Goal: Task Accomplishment & Management: Use online tool/utility

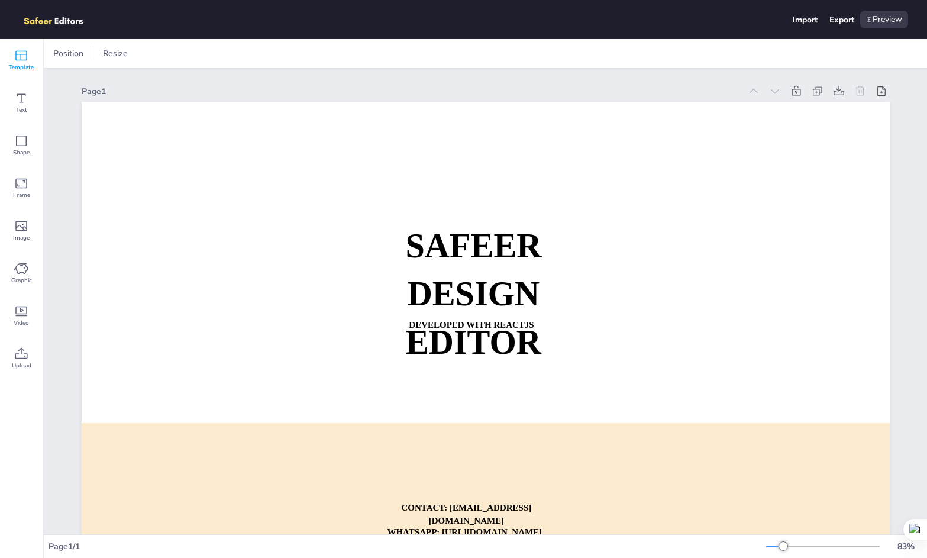
click at [21, 58] on icon at bounding box center [21, 56] width 14 height 14
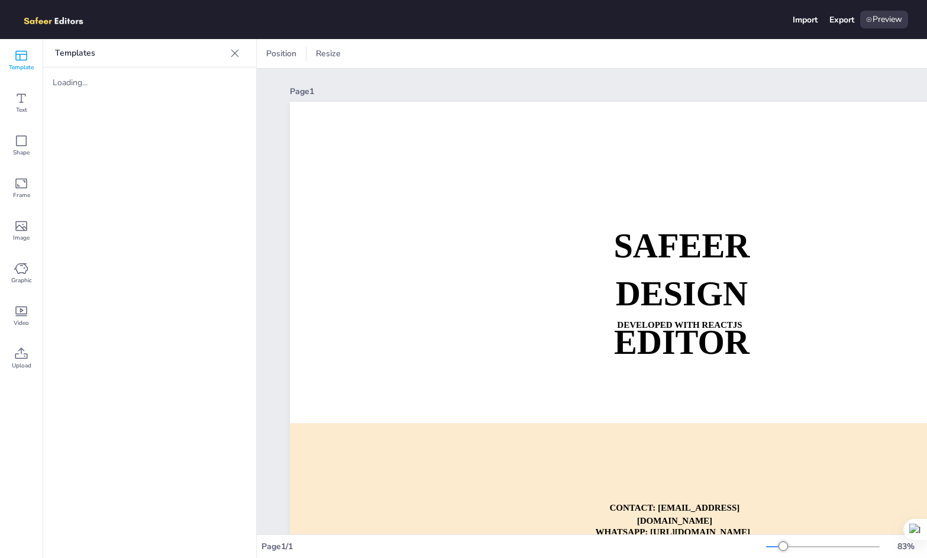
click at [235, 52] on icon at bounding box center [235, 53] width 8 height 8
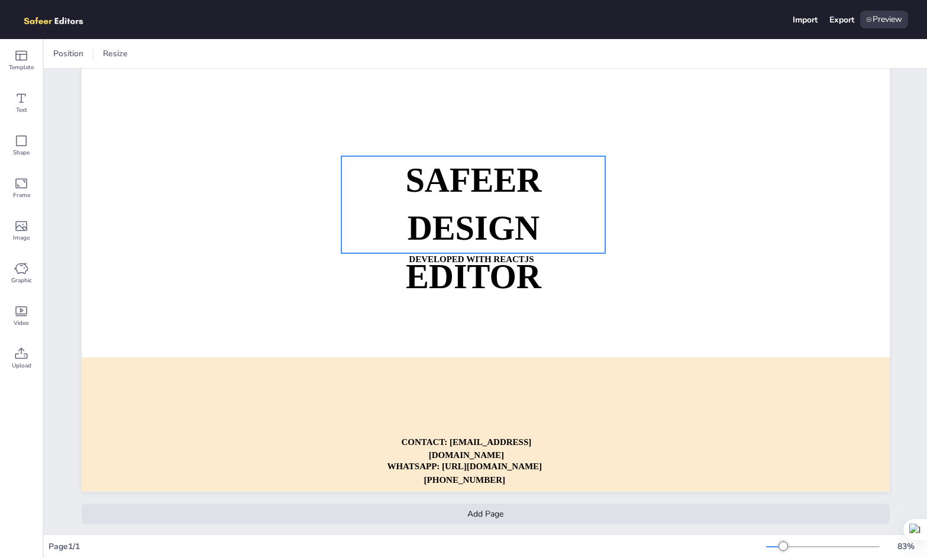
scroll to position [76, 0]
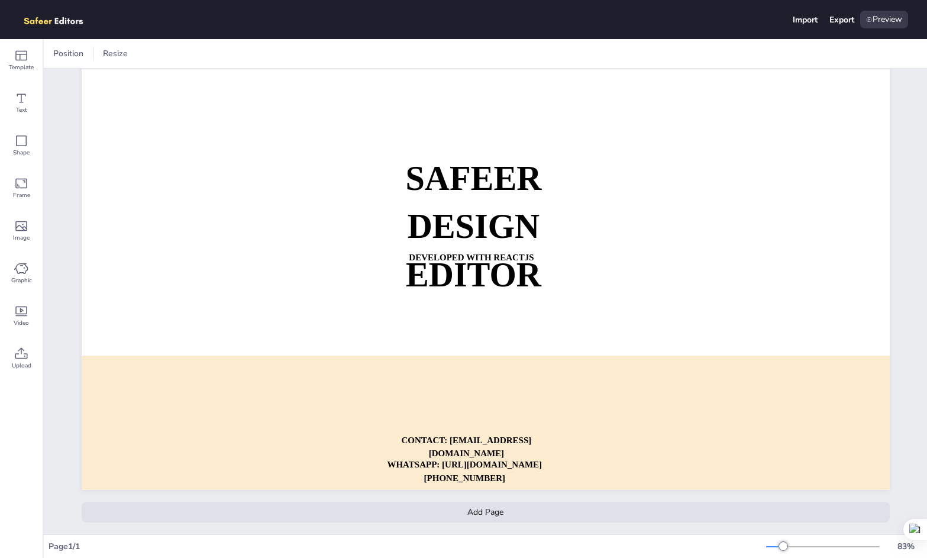
click at [495, 504] on div "Add Page" at bounding box center [486, 512] width 808 height 21
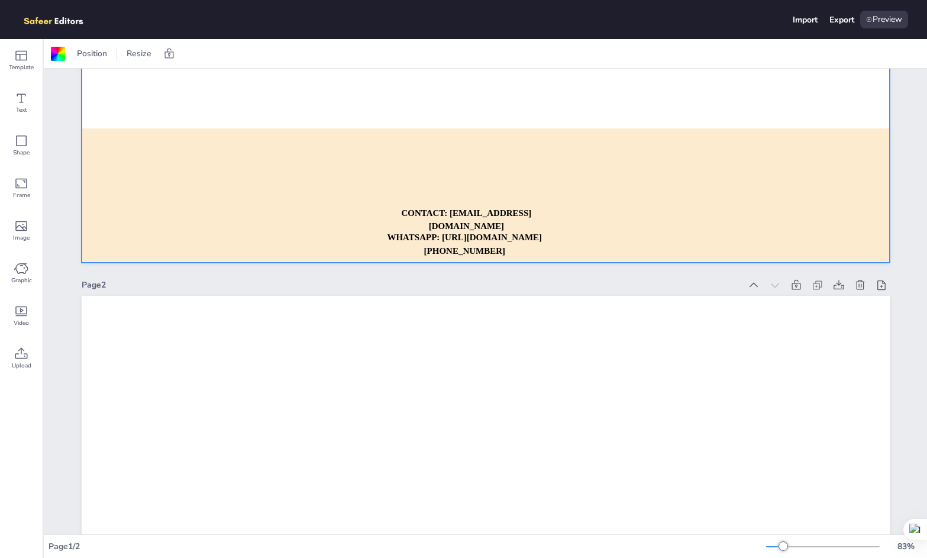
scroll to position [296, 0]
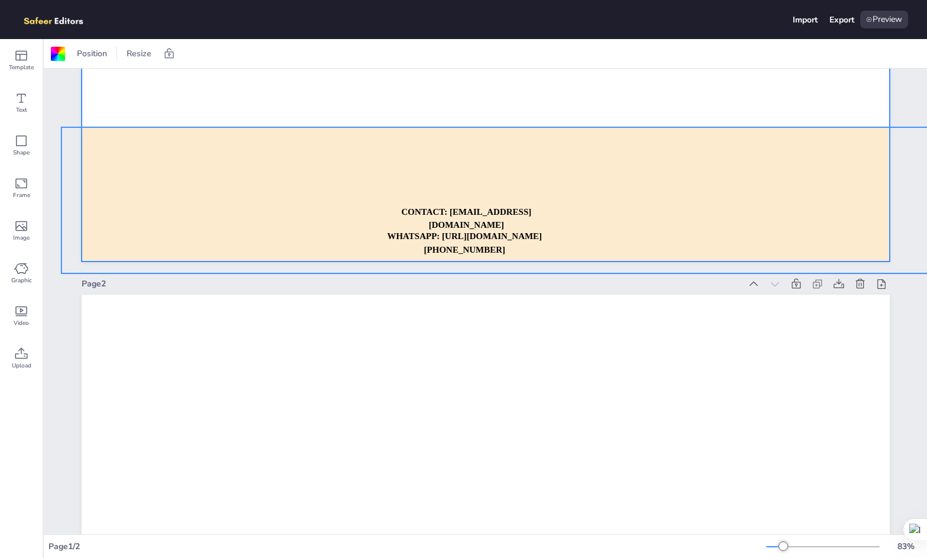
click at [563, 198] on div at bounding box center [496, 200] width 870 height 146
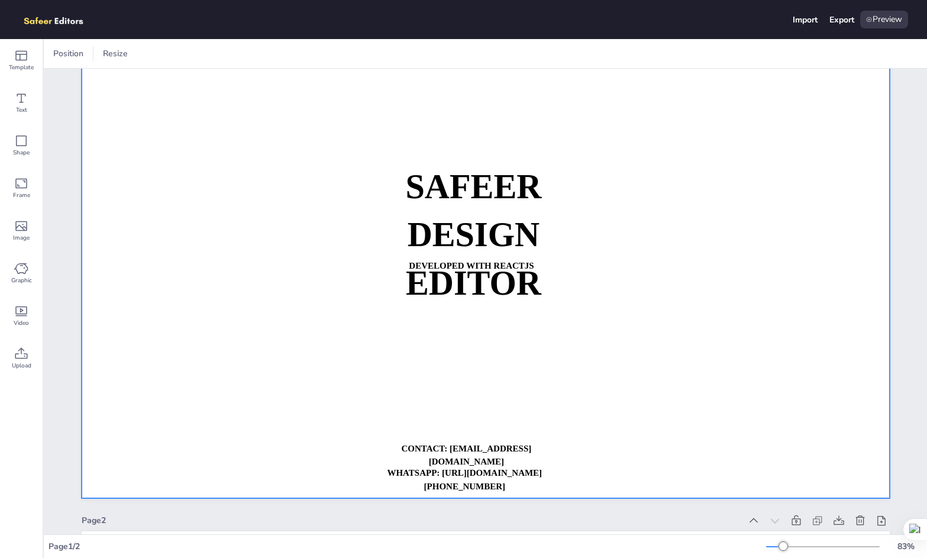
scroll to position [0, 0]
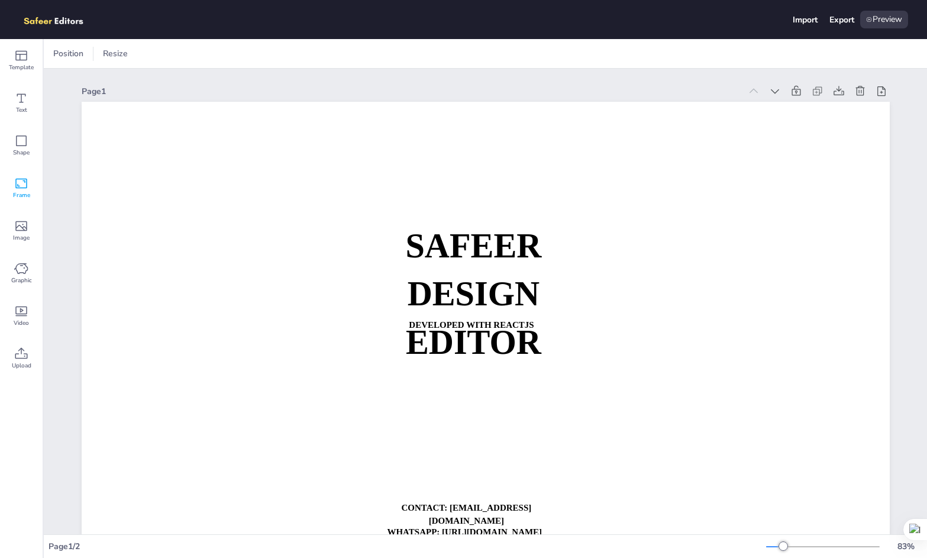
click at [25, 179] on icon at bounding box center [21, 184] width 12 height 10
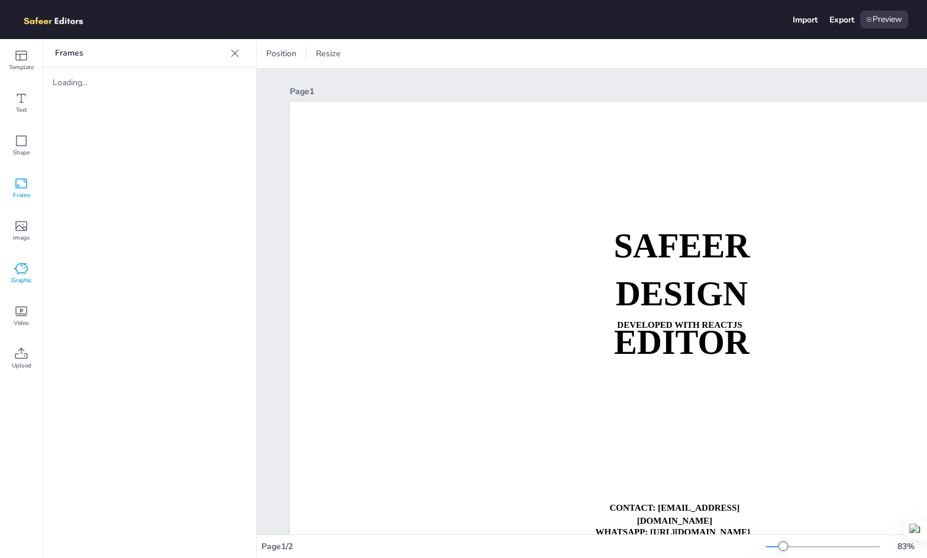
click at [21, 273] on icon at bounding box center [21, 269] width 14 height 14
click at [21, 224] on icon at bounding box center [21, 226] width 14 height 14
click at [26, 54] on icon at bounding box center [21, 56] width 12 height 10
click at [234, 54] on icon at bounding box center [235, 53] width 8 height 8
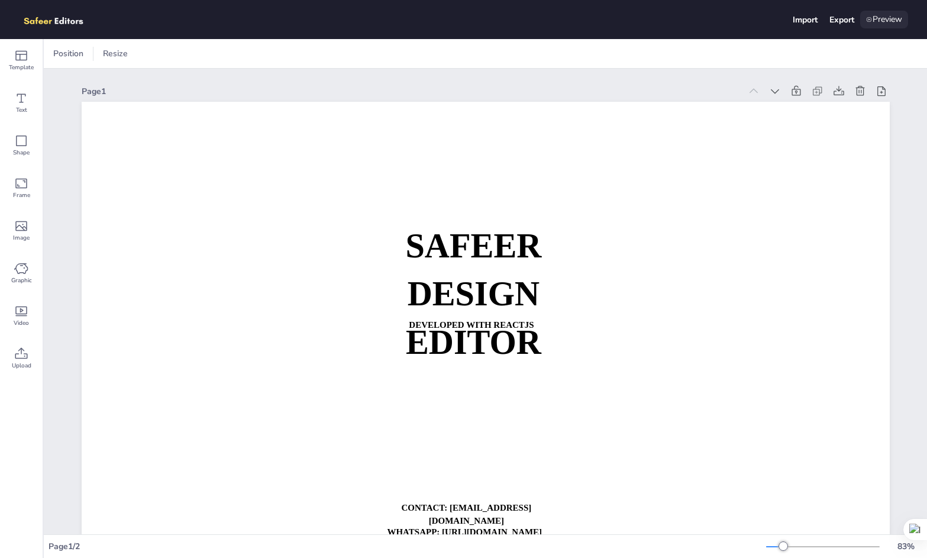
click at [879, 21] on div "Preview" at bounding box center [884, 20] width 48 height 18
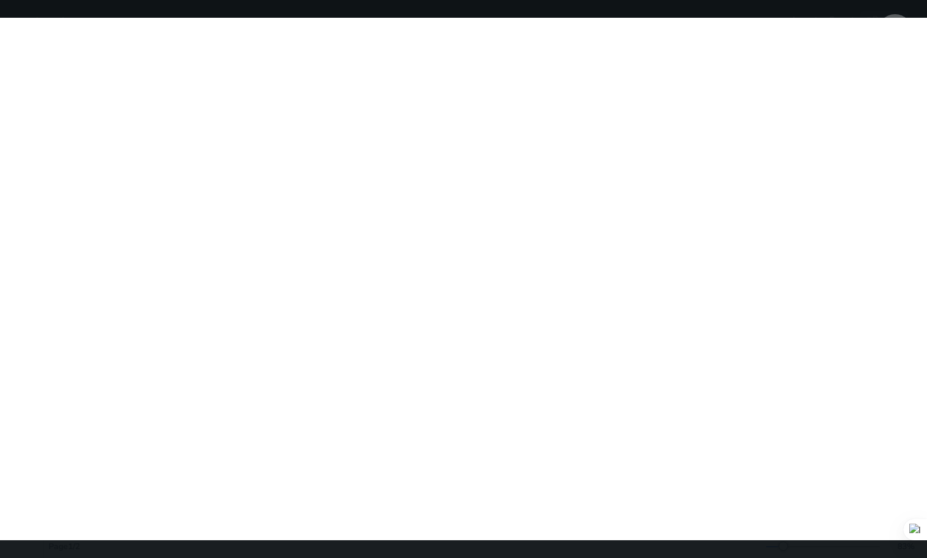
click at [493, 8] on div "SAFEER DESIGN EDITOR DEVELOPED WITH REACTJS WHATSAPP: [URL][DOMAIN_NAME][PHONE_…" at bounding box center [463, 279] width 927 height 558
click at [898, 34] on icon at bounding box center [896, 32] width 14 height 14
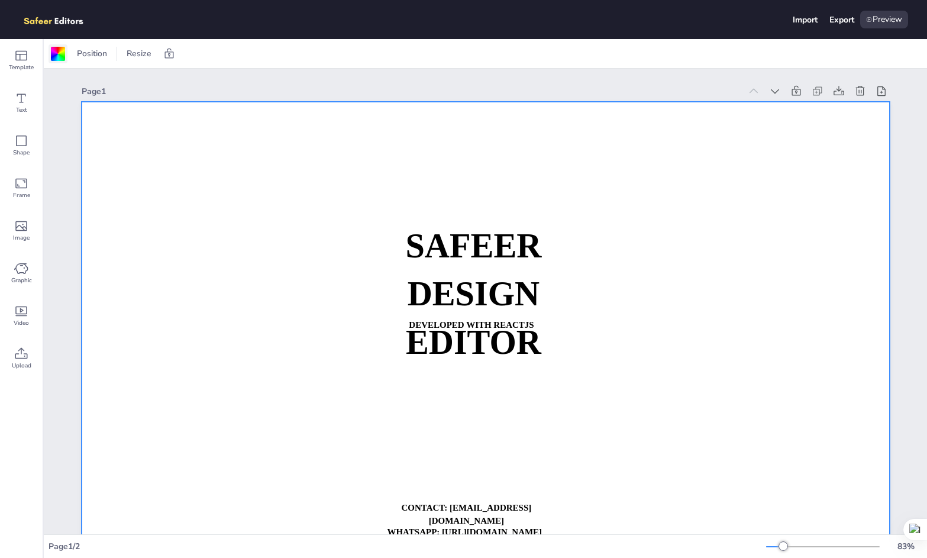
click at [60, 57] on div at bounding box center [58, 54] width 14 height 14
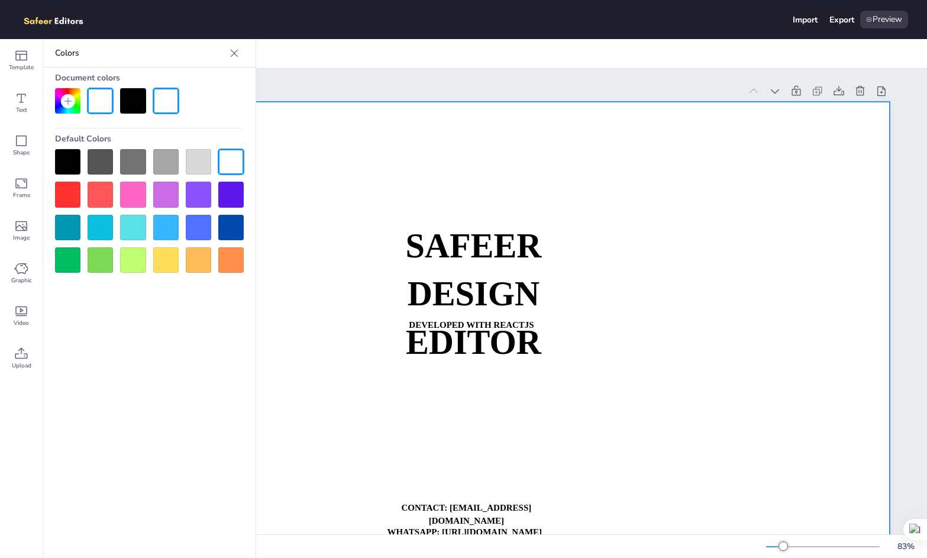
click at [104, 192] on div at bounding box center [100, 194] width 25 height 25
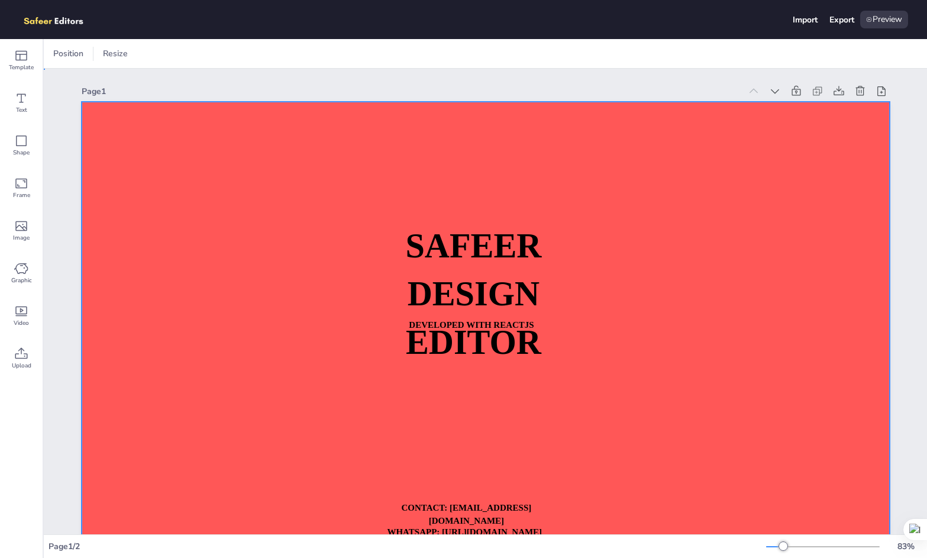
click at [335, 357] on div at bounding box center [486, 330] width 808 height 456
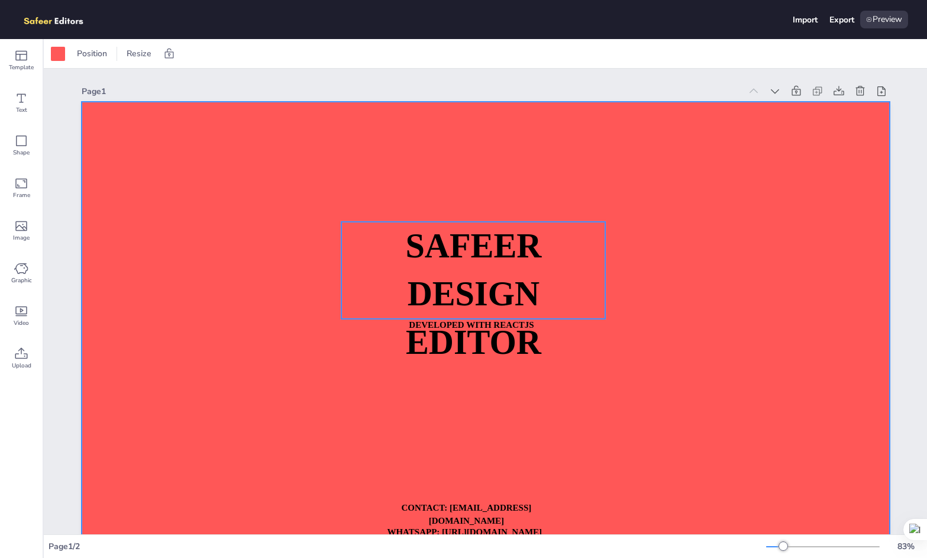
click at [422, 305] on strong "DESIGN EDITOR" at bounding box center [472, 318] width 135 height 86
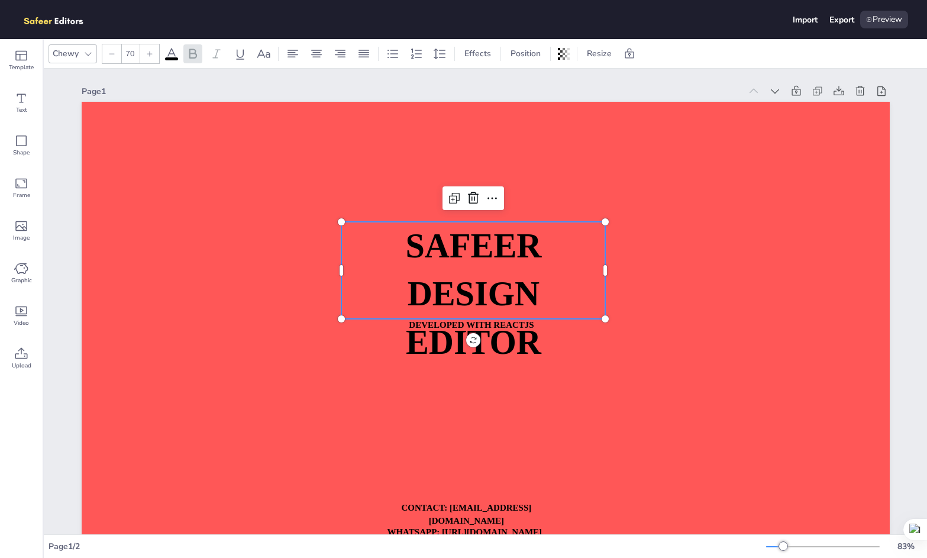
click at [440, 292] on strong "DESIGN EDITOR" at bounding box center [472, 318] width 135 height 86
click at [450, 287] on span "DESIGN EDITOR" at bounding box center [472, 318] width 135 height 86
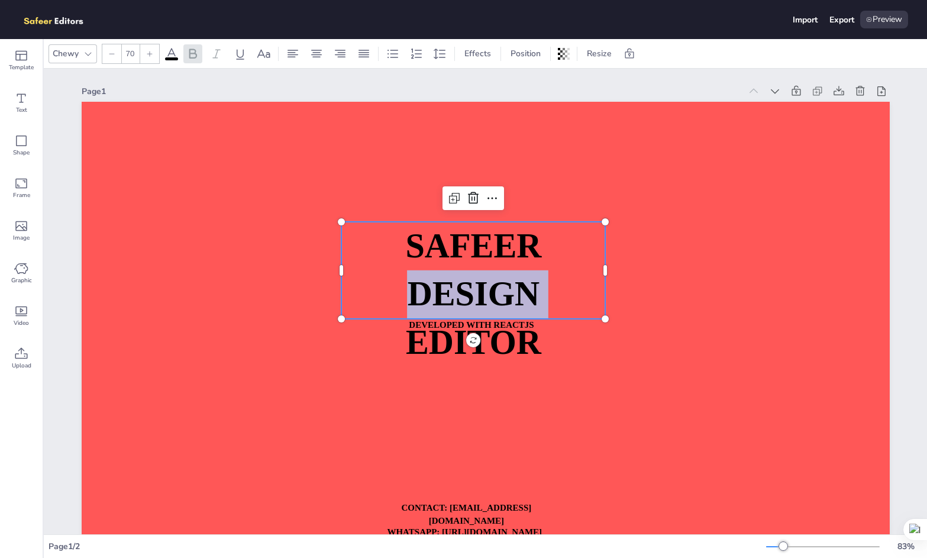
click at [450, 287] on span "DESIGN EDITOR" at bounding box center [472, 318] width 135 height 86
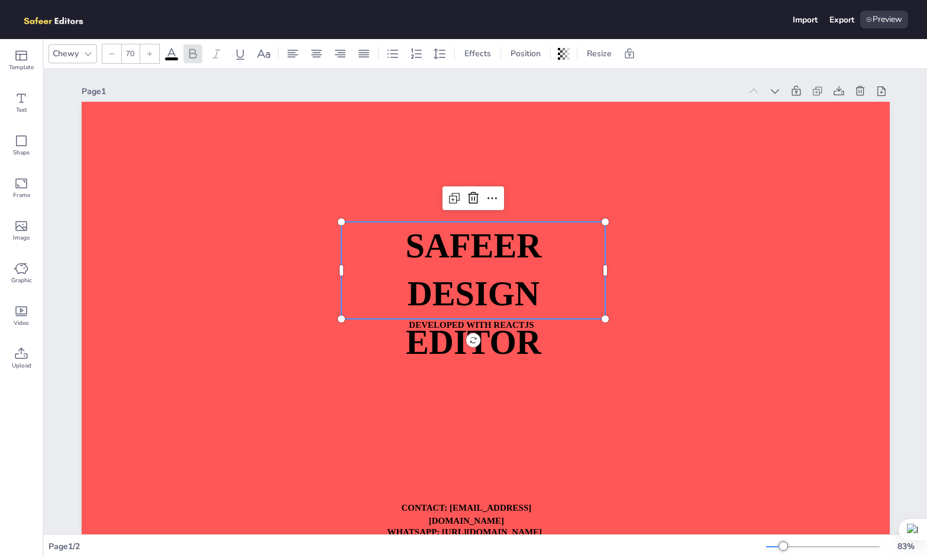
click at [472, 245] on span "SAFEER" at bounding box center [473, 246] width 136 height 38
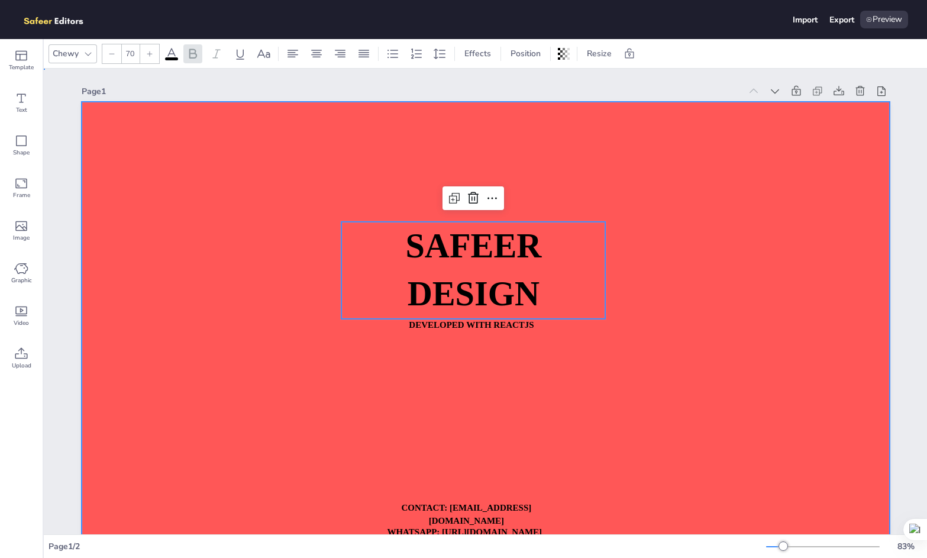
click at [654, 270] on div at bounding box center [486, 330] width 808 height 456
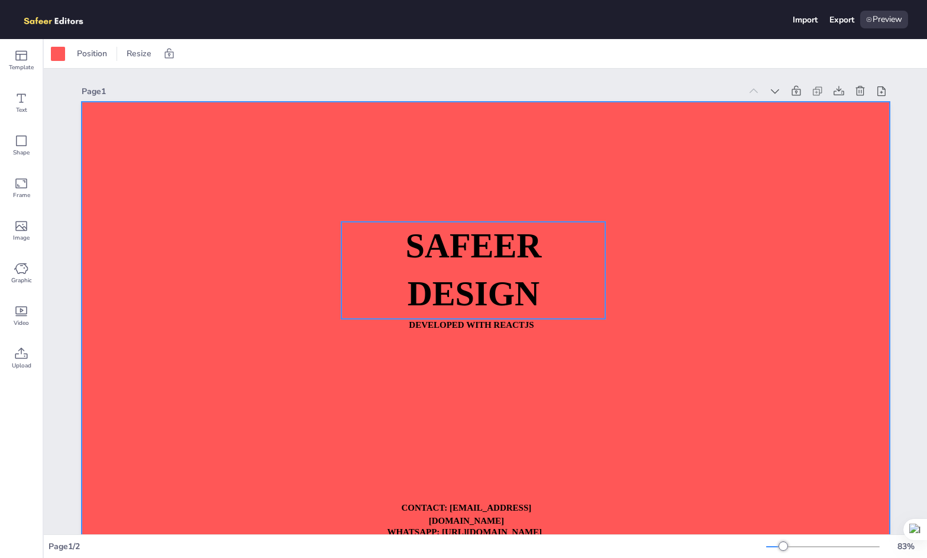
click at [521, 265] on p "SAFEER" at bounding box center [473, 246] width 264 height 49
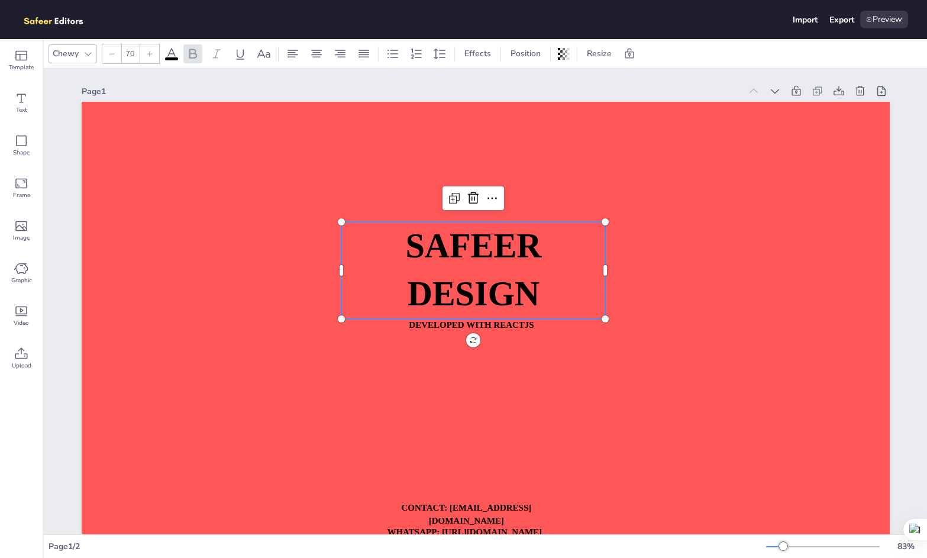
click at [168, 59] on span at bounding box center [171, 58] width 13 height 3
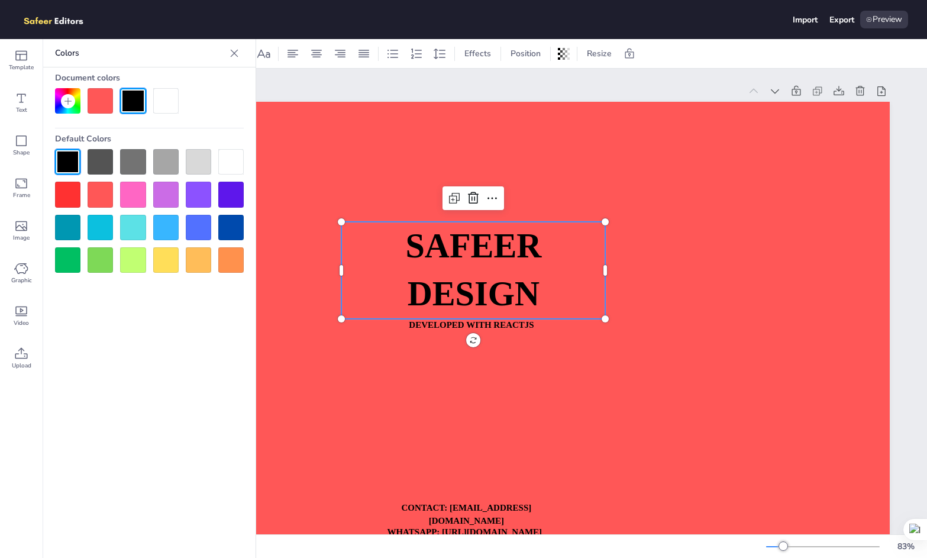
click at [169, 227] on div at bounding box center [165, 227] width 25 height 25
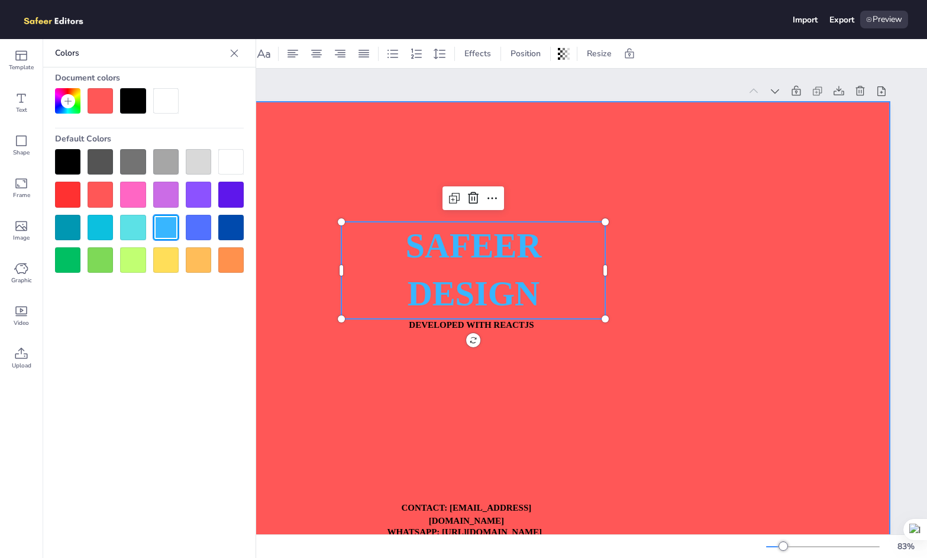
click at [301, 245] on div at bounding box center [486, 330] width 808 height 456
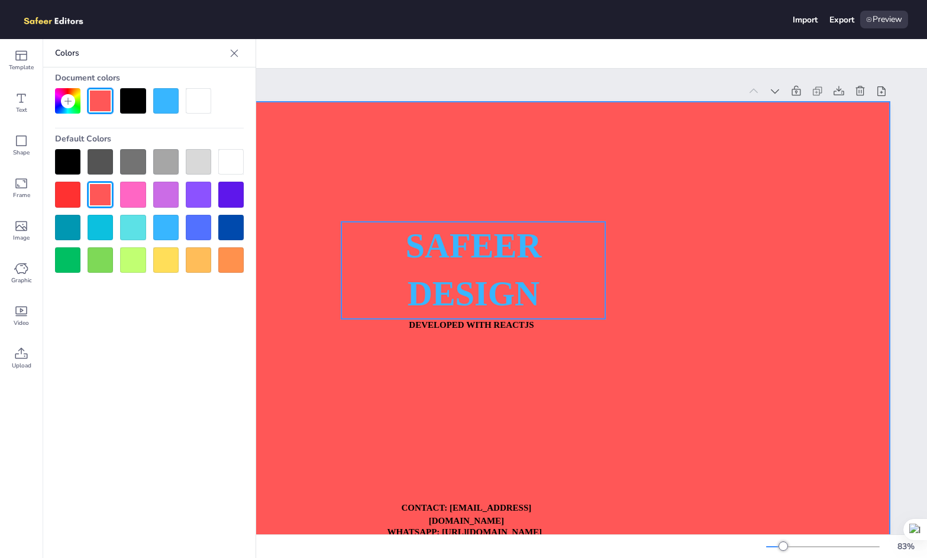
click at [458, 283] on span "DESIGN" at bounding box center [473, 294] width 133 height 38
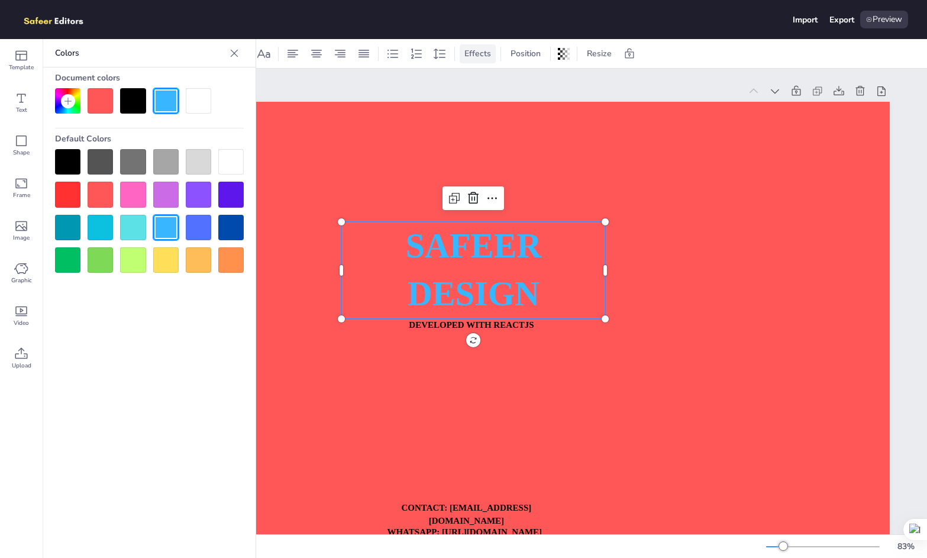
click at [485, 54] on span "Effects" at bounding box center [477, 53] width 31 height 11
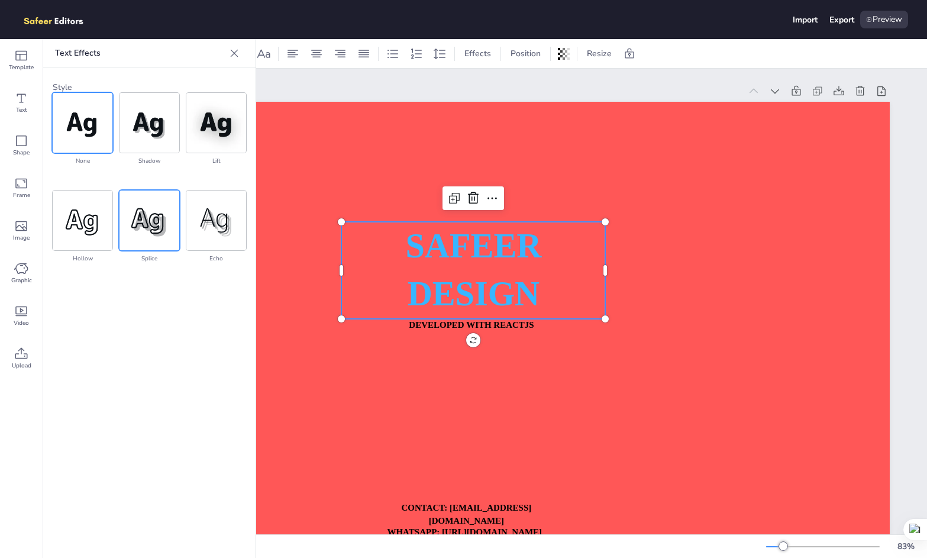
click at [169, 220] on img at bounding box center [150, 221] width 60 height 60
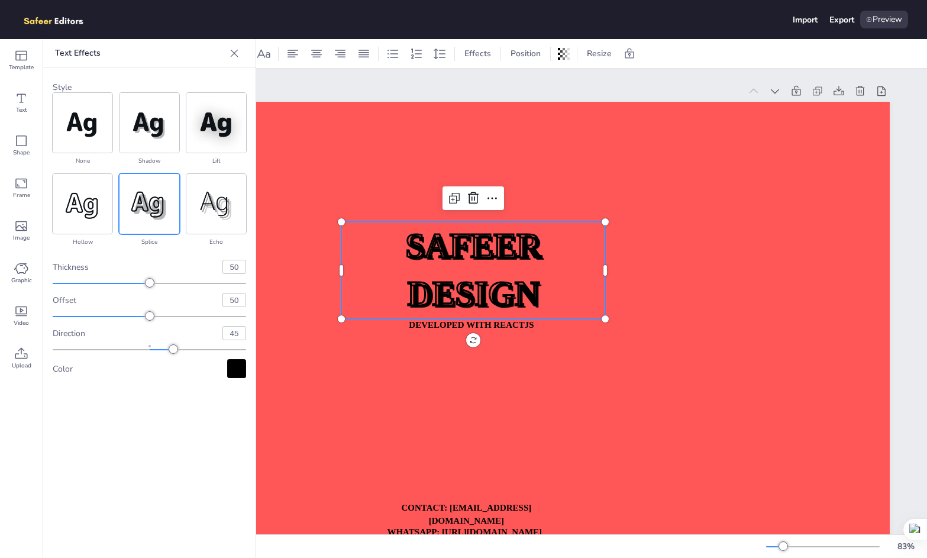
click at [150, 208] on img at bounding box center [150, 204] width 60 height 60
click at [556, 51] on div at bounding box center [564, 53] width 17 height 19
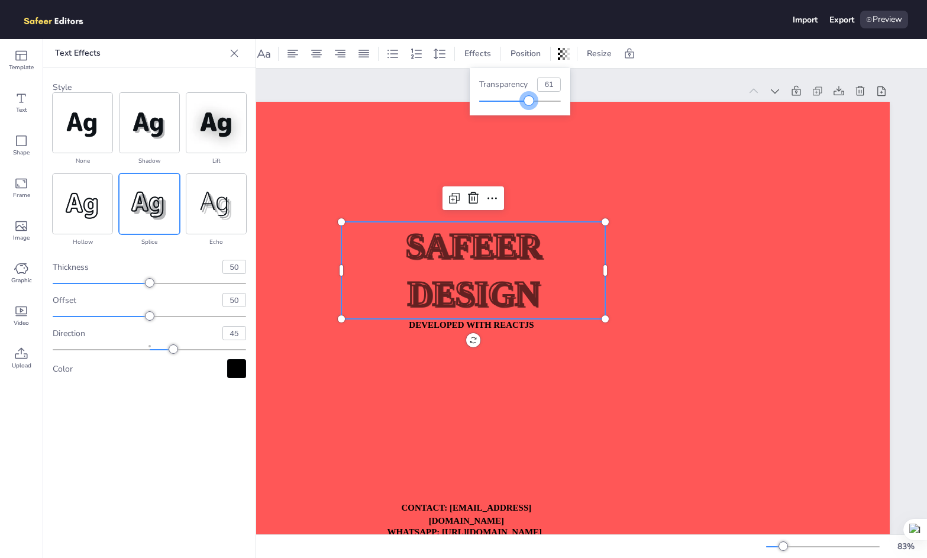
click at [529, 101] on div at bounding box center [504, 101] width 50 height 1
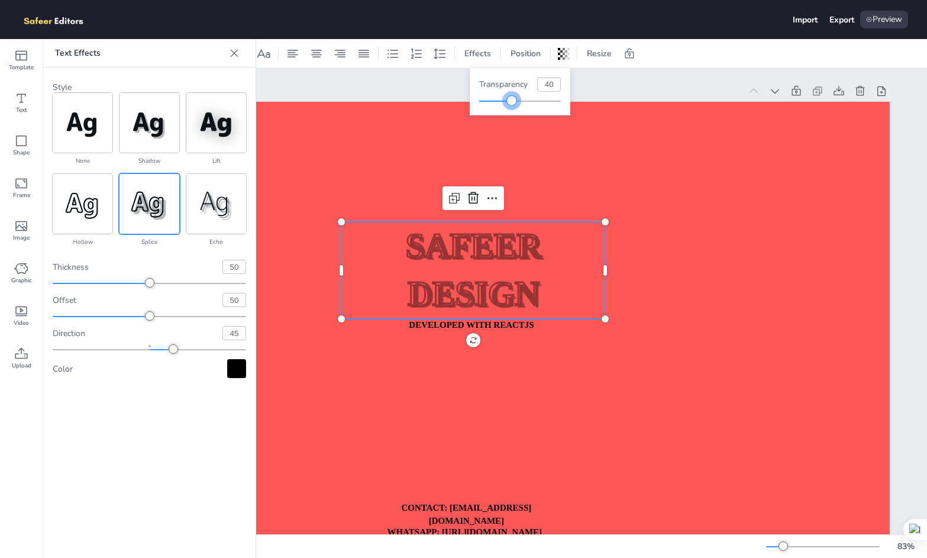
click at [512, 105] on div at bounding box center [520, 100] width 82 height 9
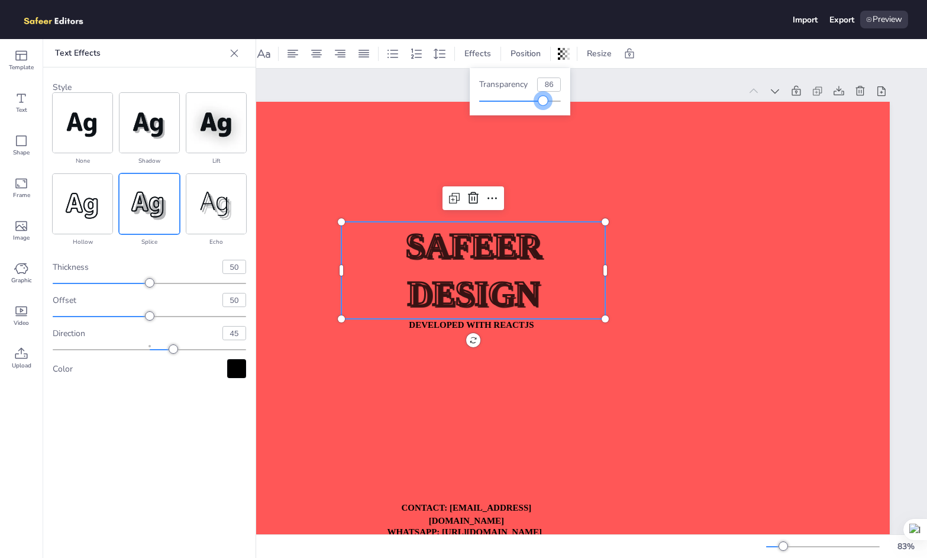
type input "100"
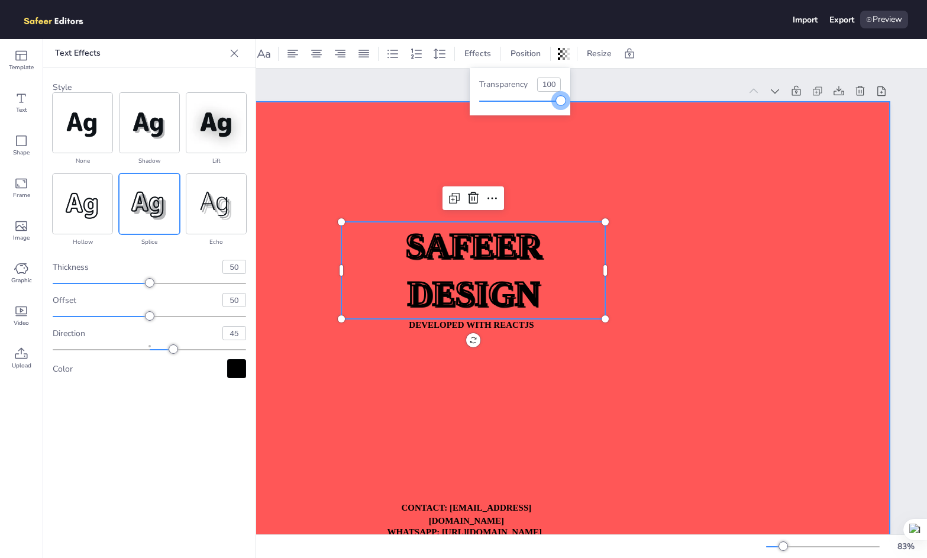
drag, startPoint x: 512, startPoint y: 105, endPoint x: 577, endPoint y: 103, distance: 64.5
click at [577, 103] on body "Import Export Preview Template Text Shape Frame Image Graphic Video Upload Text…" at bounding box center [463, 279] width 927 height 558
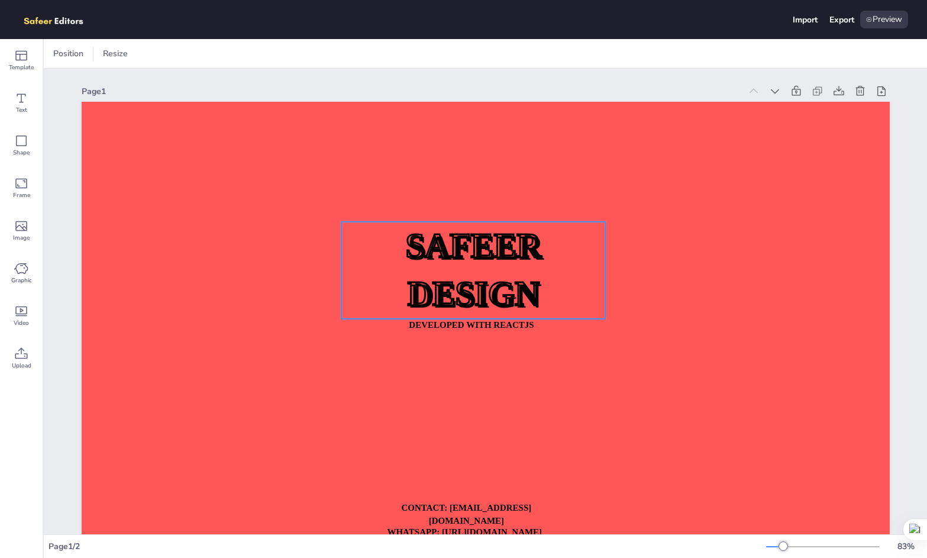
click at [428, 308] on span "DESIGN" at bounding box center [473, 294] width 133 height 38
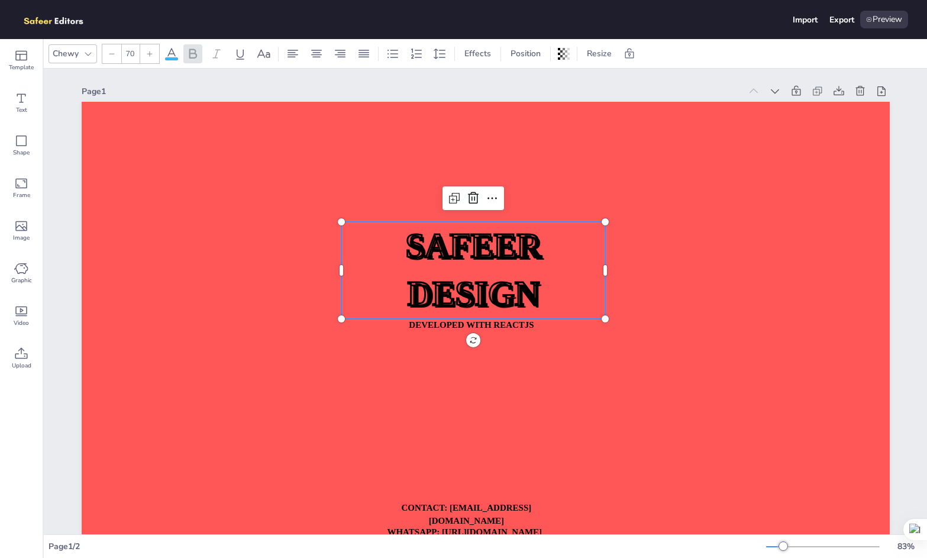
click at [82, 55] on div at bounding box center [88, 54] width 14 height 14
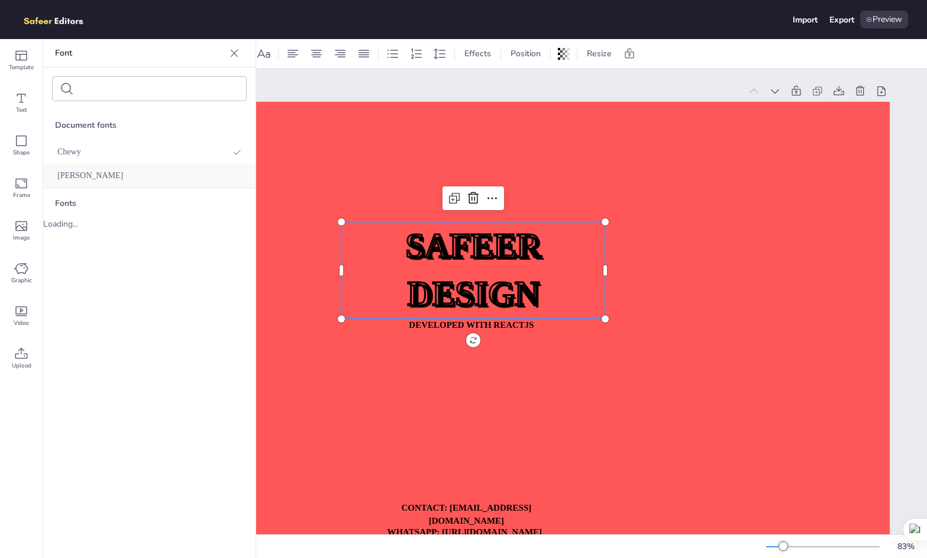
click at [78, 173] on span "[PERSON_NAME]" at bounding box center [90, 175] width 66 height 9
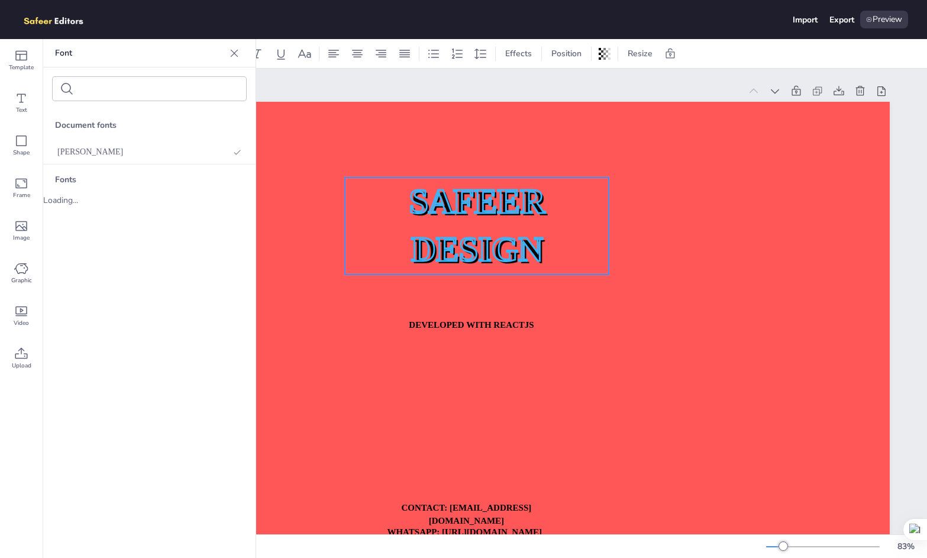
drag, startPoint x: 373, startPoint y: 261, endPoint x: 376, endPoint y: 217, distance: 44.5
click at [376, 217] on p "SAFEER" at bounding box center [477, 201] width 264 height 49
click at [101, 442] on div "Document fonts [PERSON_NAME] Fonts Loading..." at bounding box center [149, 334] width 212 height 448
click at [99, 231] on div "Document fonts [PERSON_NAME] Fonts Loading..." at bounding box center [149, 334] width 212 height 448
click at [235, 54] on icon at bounding box center [234, 53] width 12 height 12
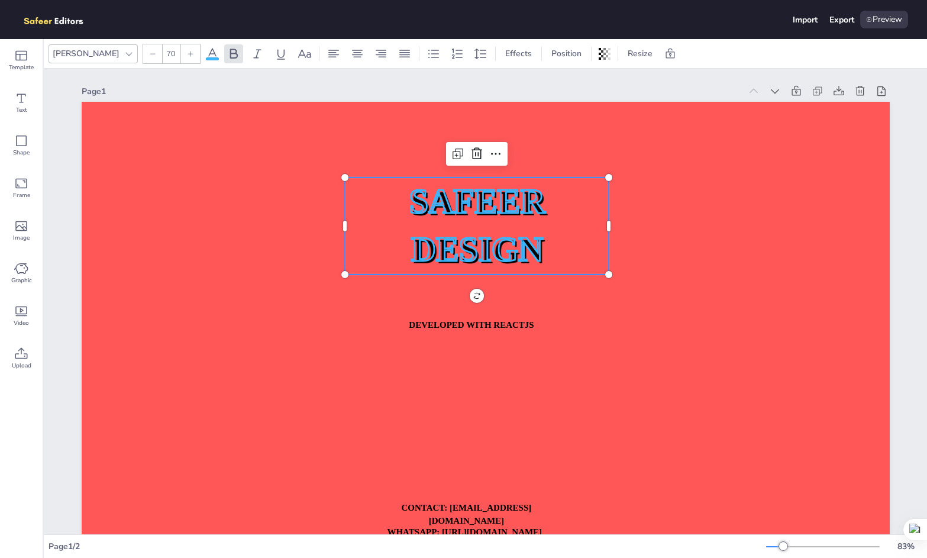
click at [378, 228] on p "DESIGN" at bounding box center [477, 249] width 264 height 49
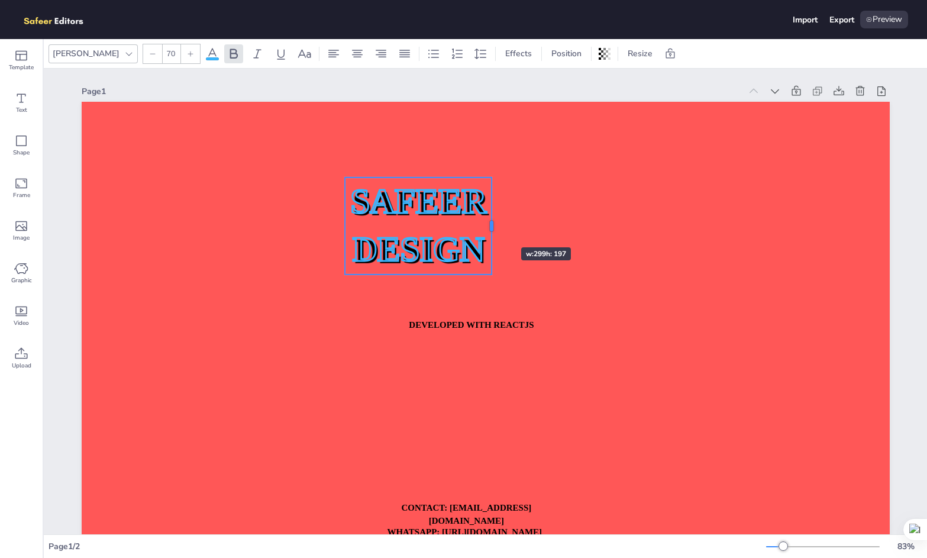
drag, startPoint x: 603, startPoint y: 225, endPoint x: 486, endPoint y: 226, distance: 117.2
click at [490, 226] on div at bounding box center [492, 226] width 4 height 11
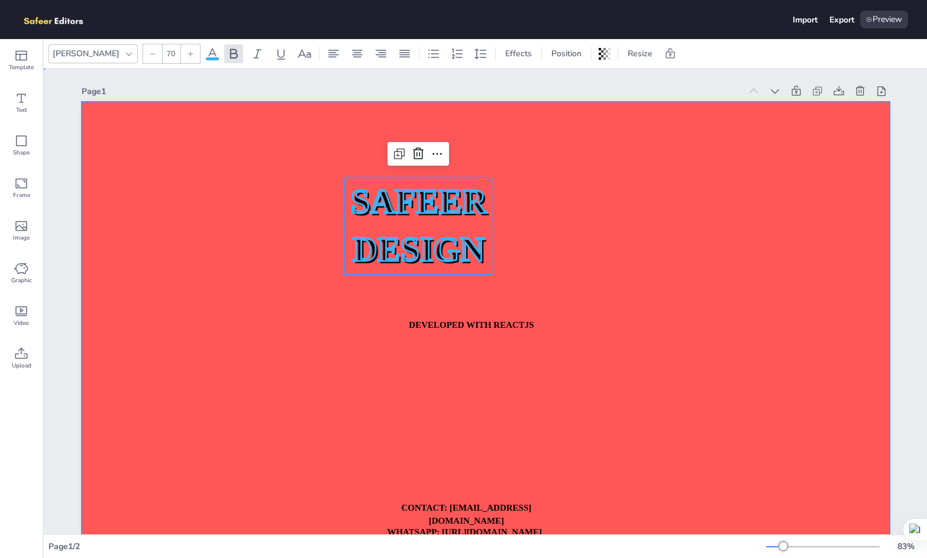
click at [324, 341] on div at bounding box center [486, 330] width 808 height 456
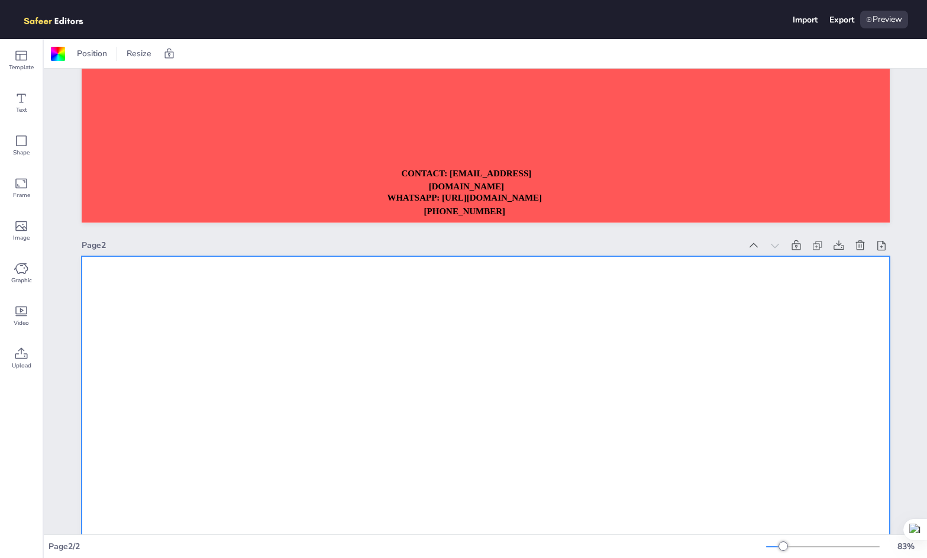
scroll to position [328, 0]
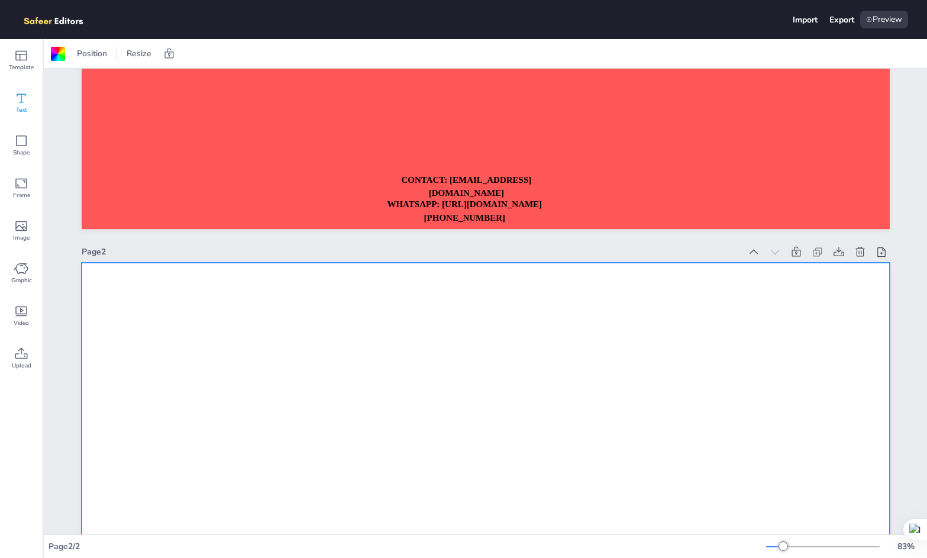
click at [26, 93] on icon at bounding box center [21, 98] width 14 height 14
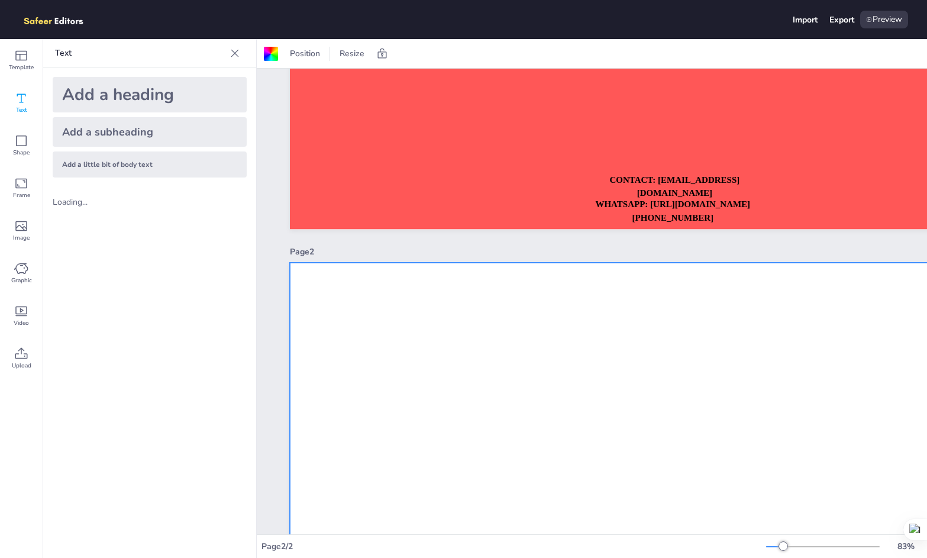
scroll to position [564, 0]
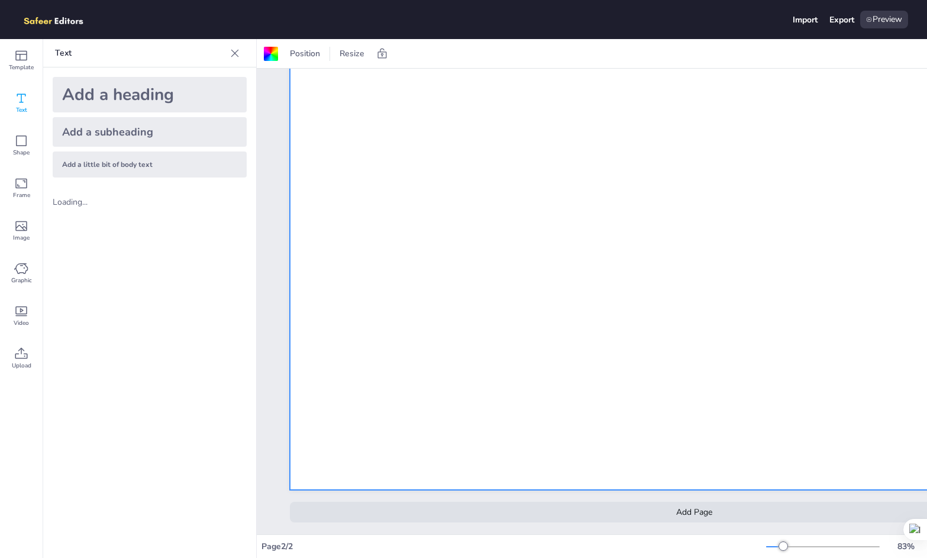
click at [128, 91] on div "Add a heading" at bounding box center [150, 94] width 194 height 35
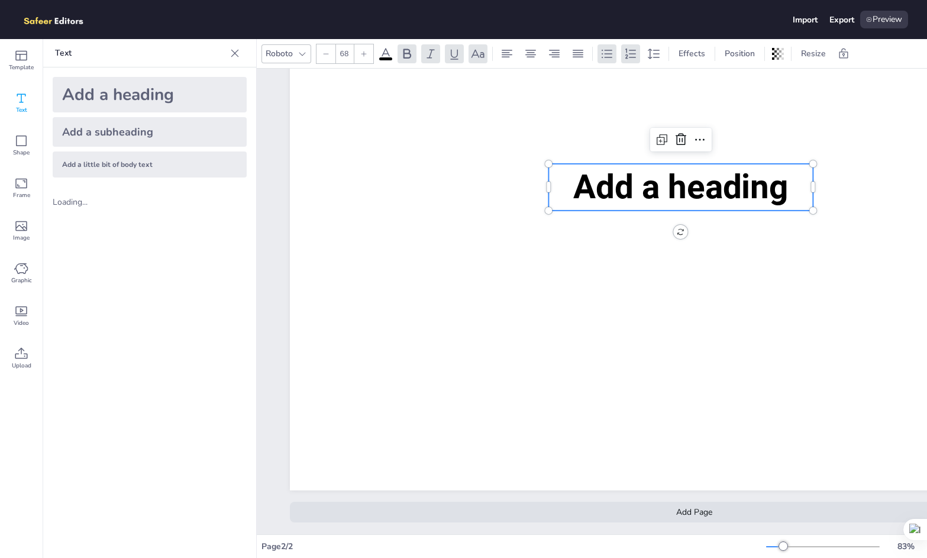
click at [652, 180] on span "Add a heading" at bounding box center [680, 187] width 215 height 40
click at [738, 182] on span "Add a heading" at bounding box center [680, 187] width 215 height 40
click at [702, 183] on span "Add a heading" at bounding box center [680, 187] width 215 height 40
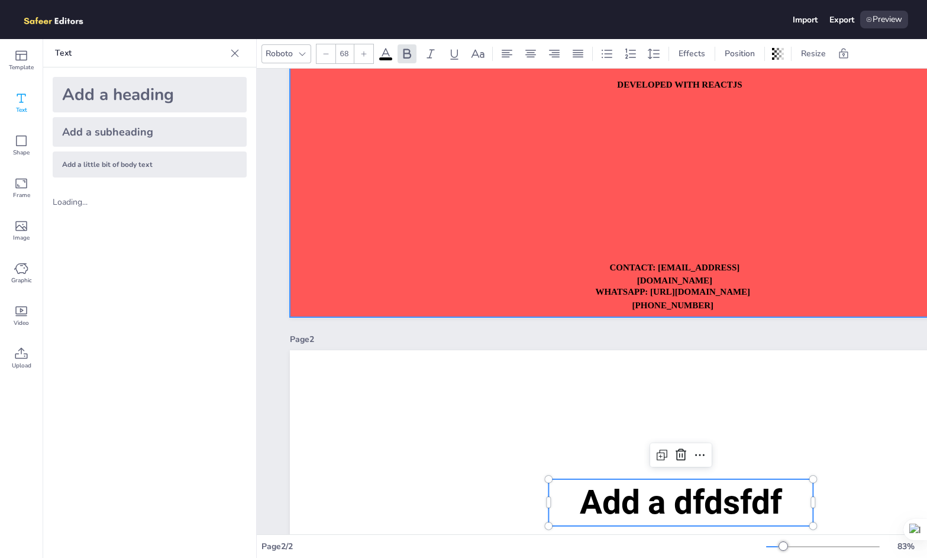
scroll to position [240, 0]
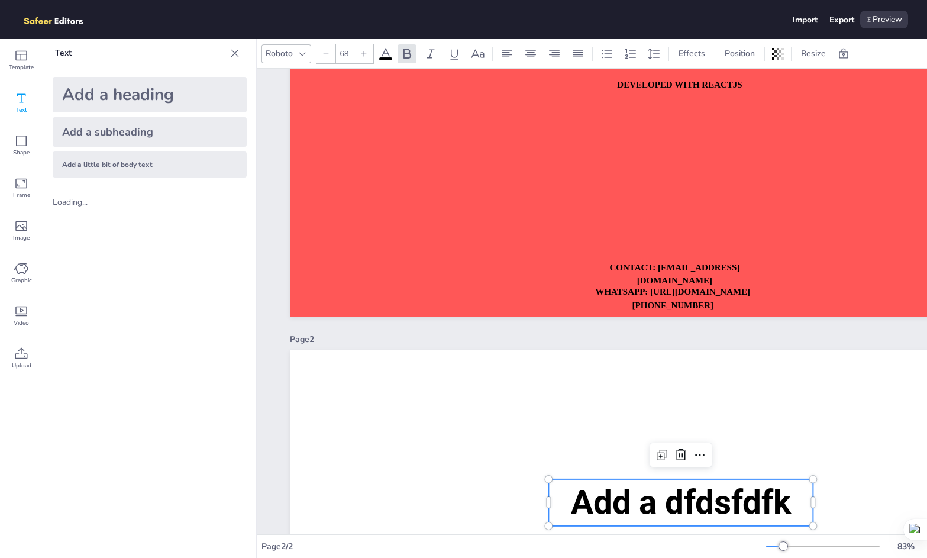
click at [576, 337] on div "Page 2" at bounding box center [619, 339] width 659 height 11
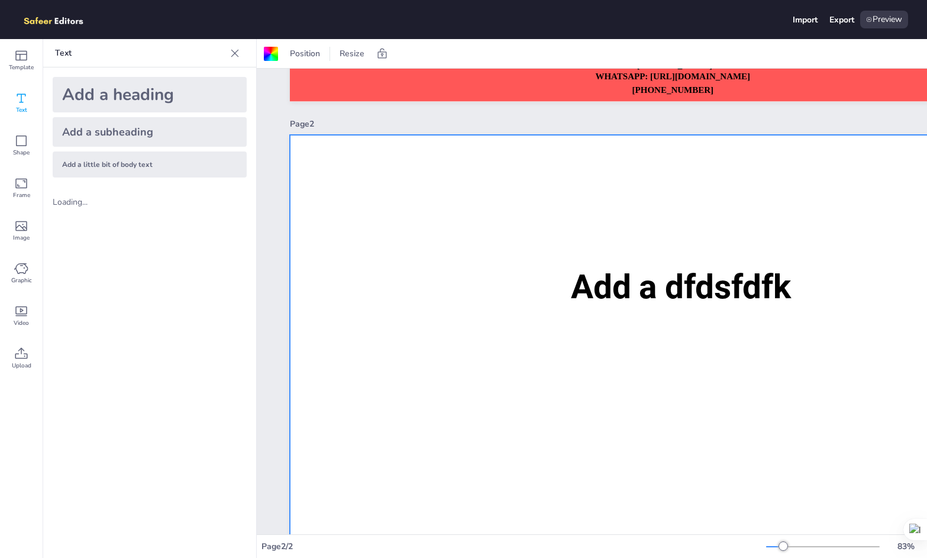
scroll to position [536, 0]
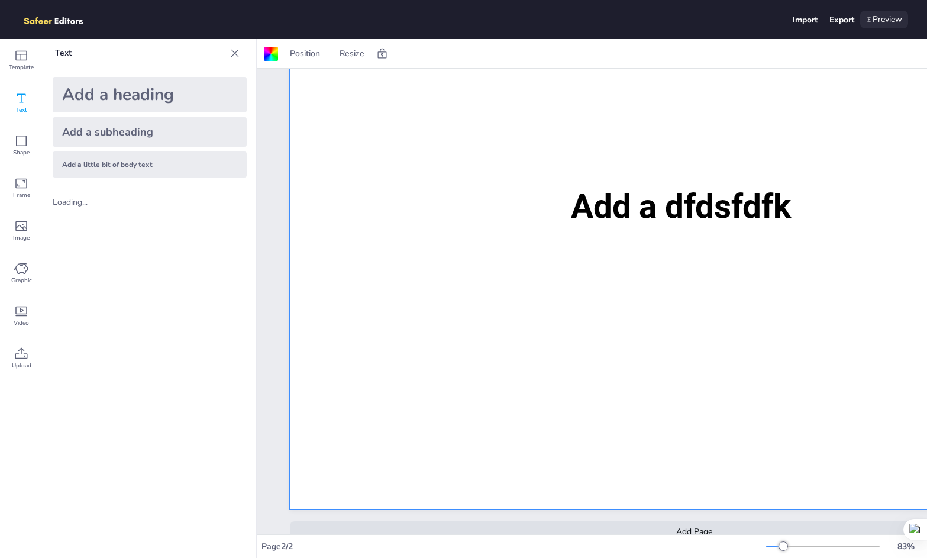
click at [879, 26] on div "Preview" at bounding box center [884, 20] width 48 height 18
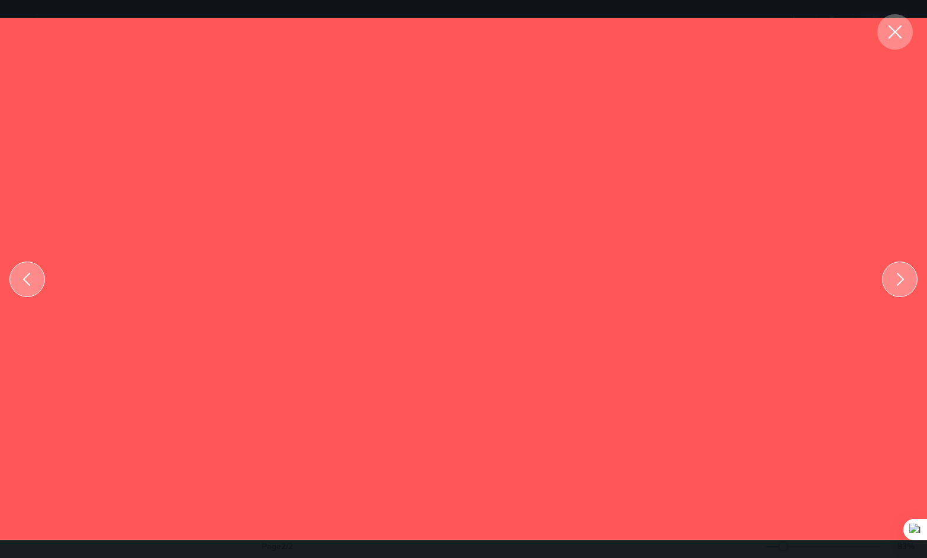
click at [885, 282] on div at bounding box center [899, 279] width 35 height 35
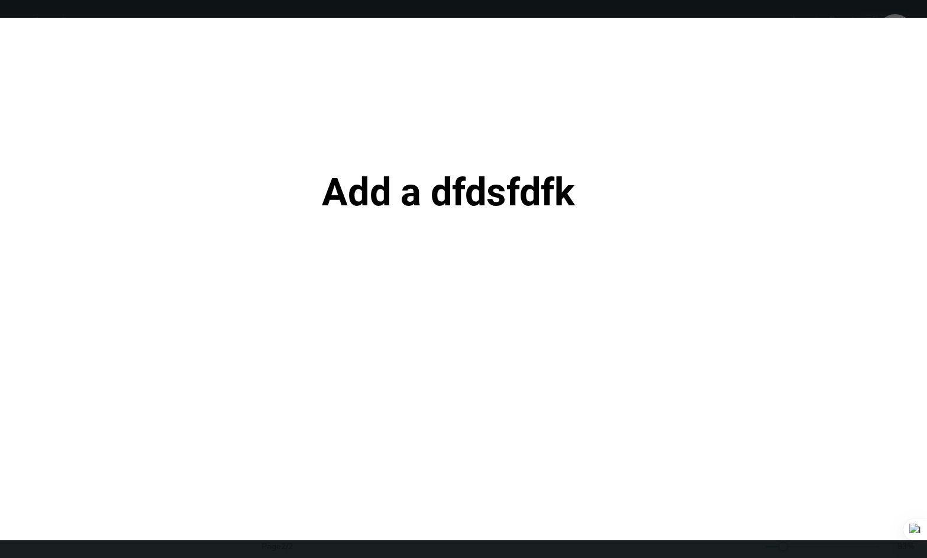
click at [895, 18] on div at bounding box center [894, 31] width 35 height 35
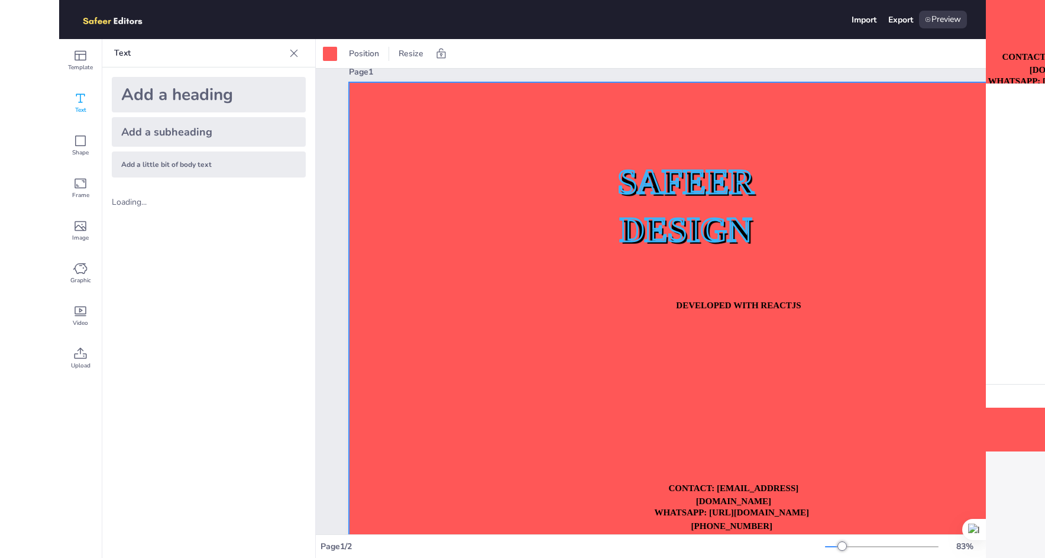
scroll to position [0, 0]
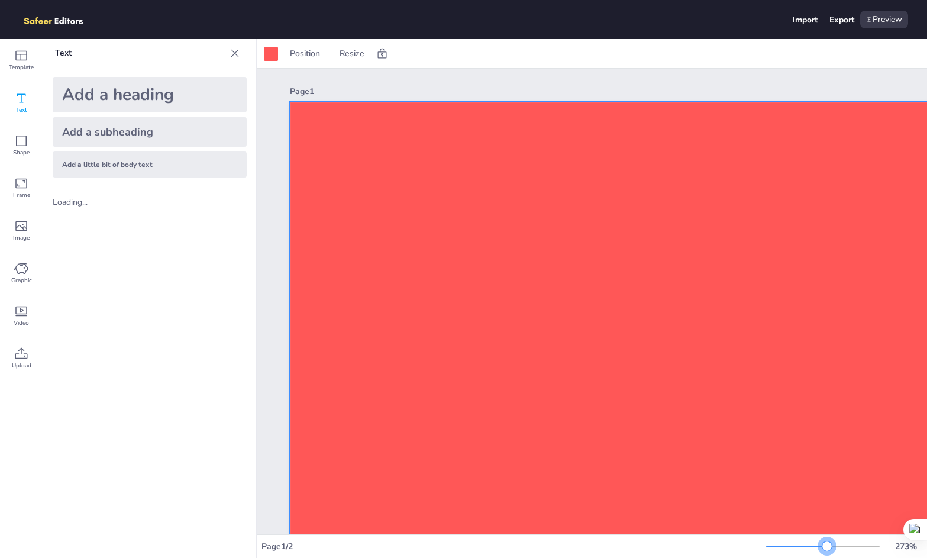
click at [827, 547] on div at bounding box center [823, 546] width 114 height 9
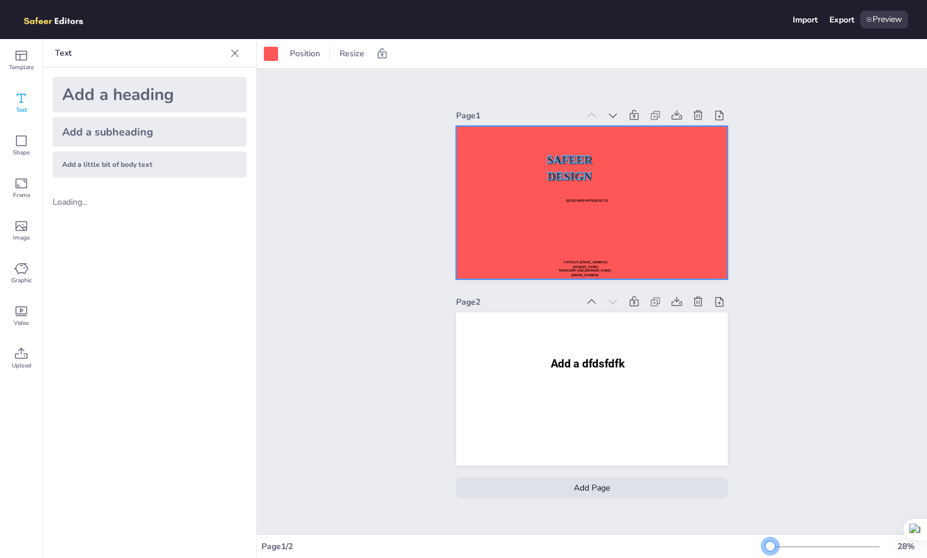
drag, startPoint x: 827, startPoint y: 546, endPoint x: 770, endPoint y: 552, distance: 57.2
click at [770, 552] on div "28 %" at bounding box center [844, 546] width 156 height 19
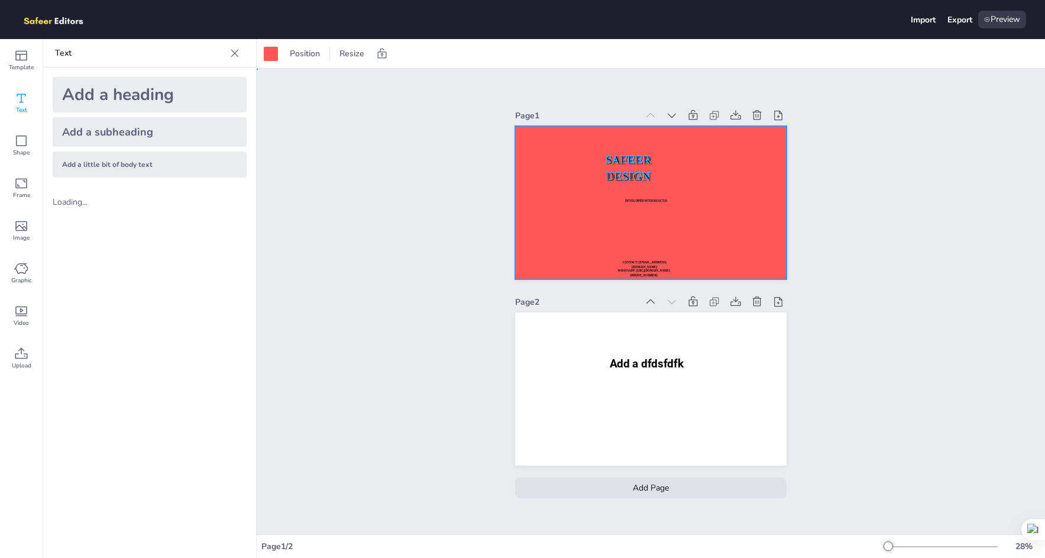
click at [630, 205] on div at bounding box center [651, 202] width 272 height 153
click at [618, 159] on span "SAFEER" at bounding box center [629, 159] width 46 height 12
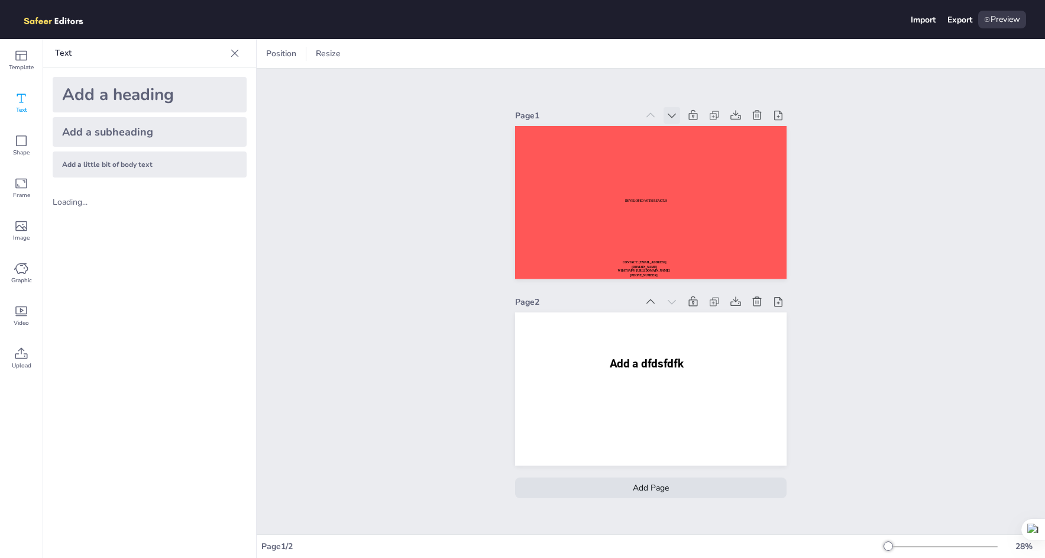
click at [673, 111] on icon at bounding box center [672, 115] width 12 height 12
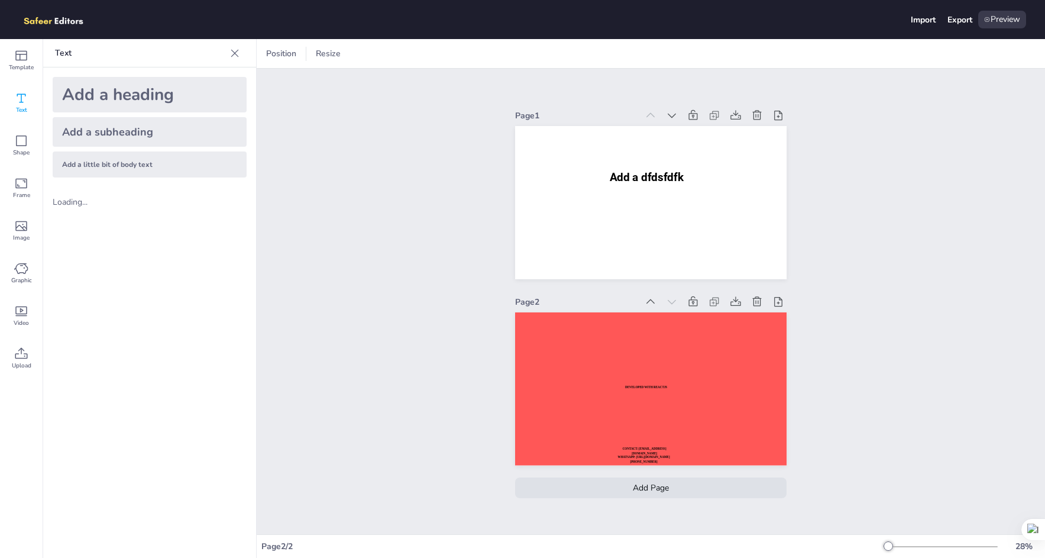
click at [645, 112] on icon at bounding box center [651, 115] width 12 height 12
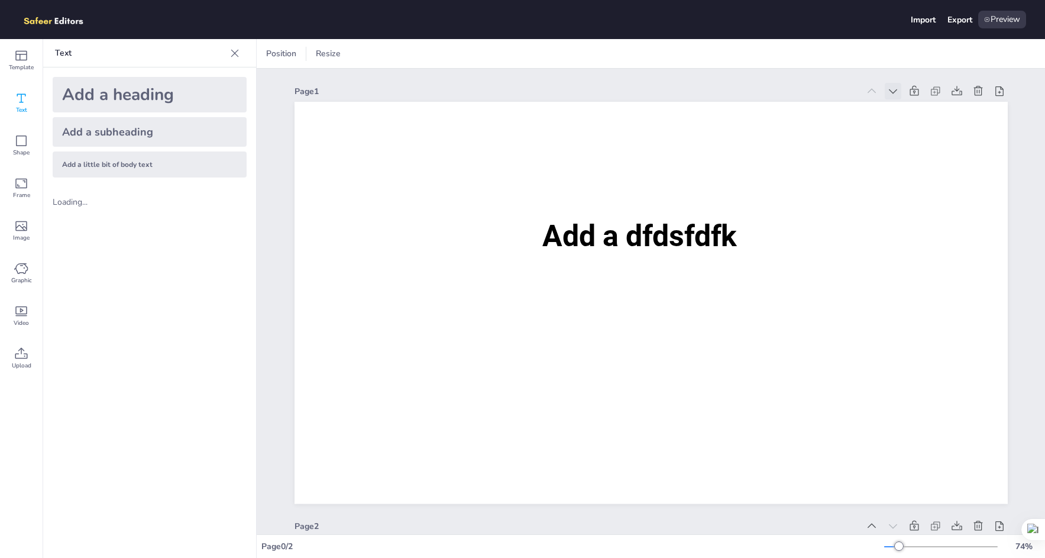
click at [890, 91] on icon at bounding box center [893, 91] width 12 height 12
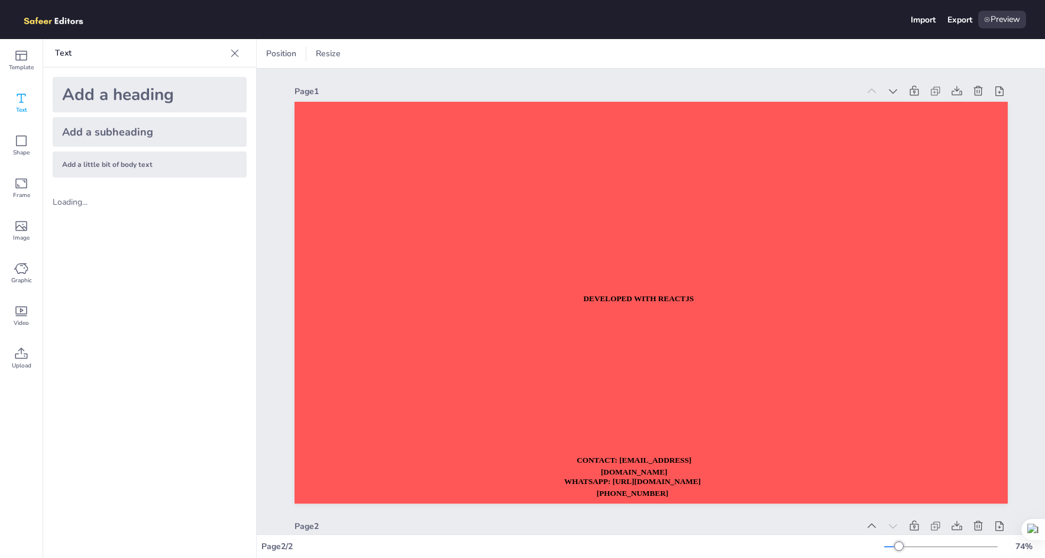
click at [231, 53] on icon at bounding box center [235, 53] width 12 height 12
